Goal: Navigation & Orientation: Find specific page/section

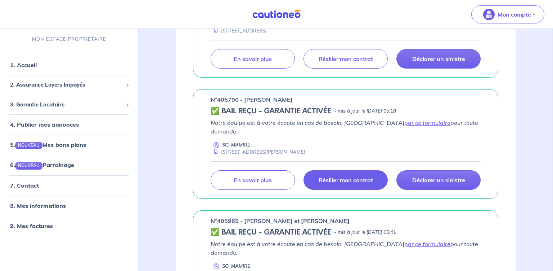
scroll to position [190, 0]
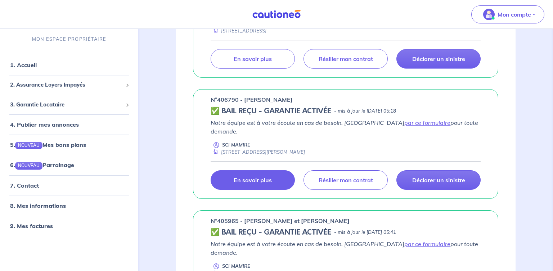
click at [251, 176] on p "En savoir plus" at bounding box center [253, 179] width 38 height 7
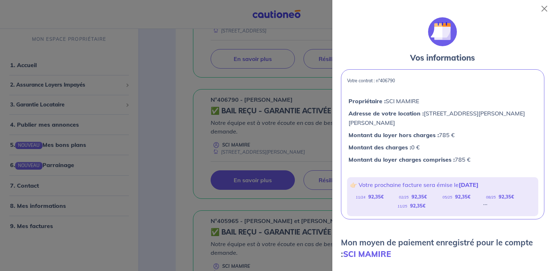
click at [152, 135] on div at bounding box center [276, 135] width 553 height 271
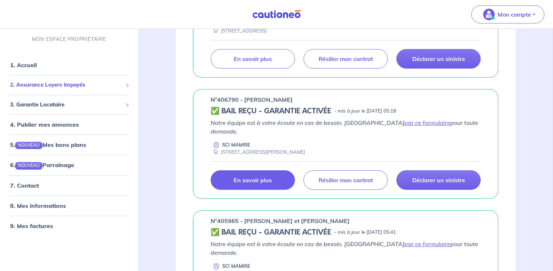
click at [81, 86] on span "2. Assurance Loyers Impayés" at bounding box center [66, 85] width 113 height 8
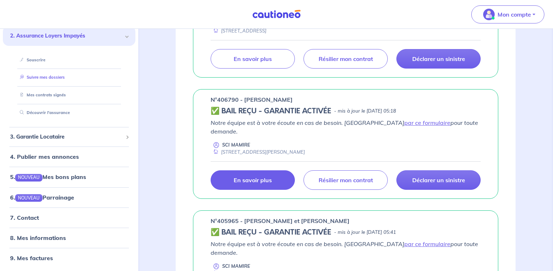
scroll to position [49, 0]
click at [57, 94] on link "Mes contrats signés" at bounding box center [41, 94] width 49 height 5
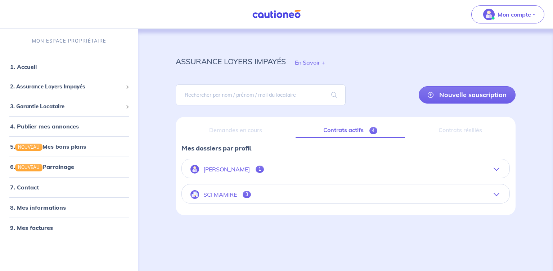
scroll to position [1, 0]
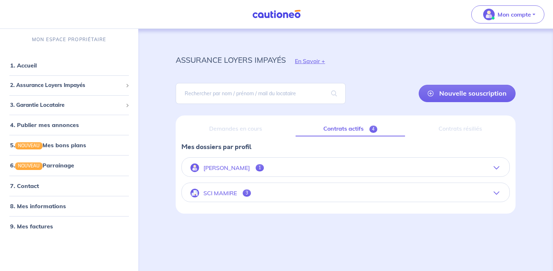
click at [496, 167] on icon "button" at bounding box center [497, 168] width 6 height 6
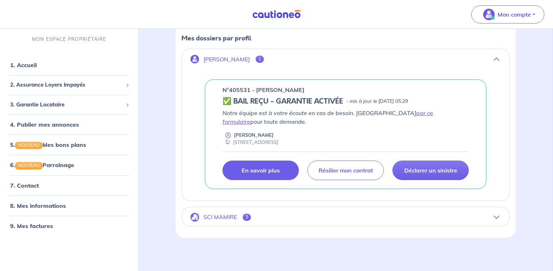
scroll to position [0, 0]
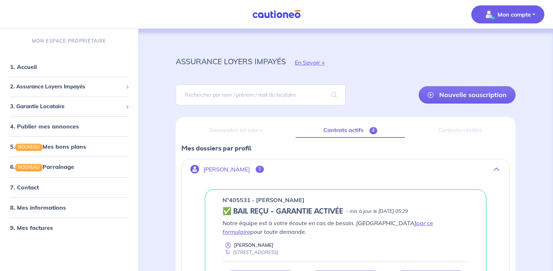
click at [504, 15] on p "Mon compte" at bounding box center [515, 14] width 34 height 9
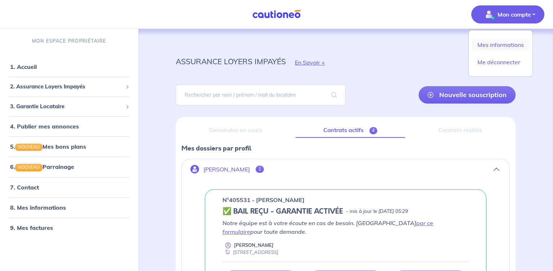
click at [505, 44] on link "Mes informations" at bounding box center [501, 45] width 58 height 12
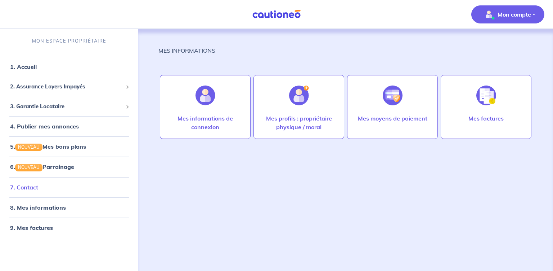
click at [33, 190] on link "7. Contact" at bounding box center [24, 186] width 28 height 7
